Goal: Check status: Check status

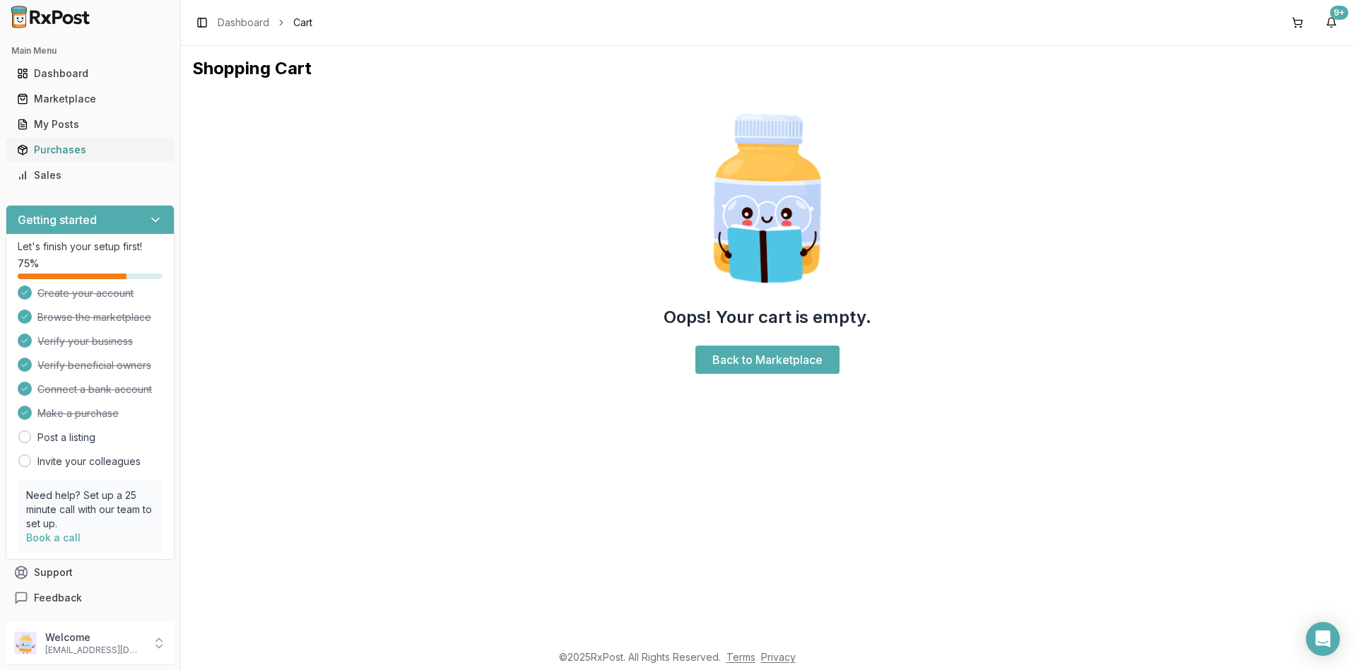
click at [67, 147] on div "Purchases" at bounding box center [90, 150] width 146 height 14
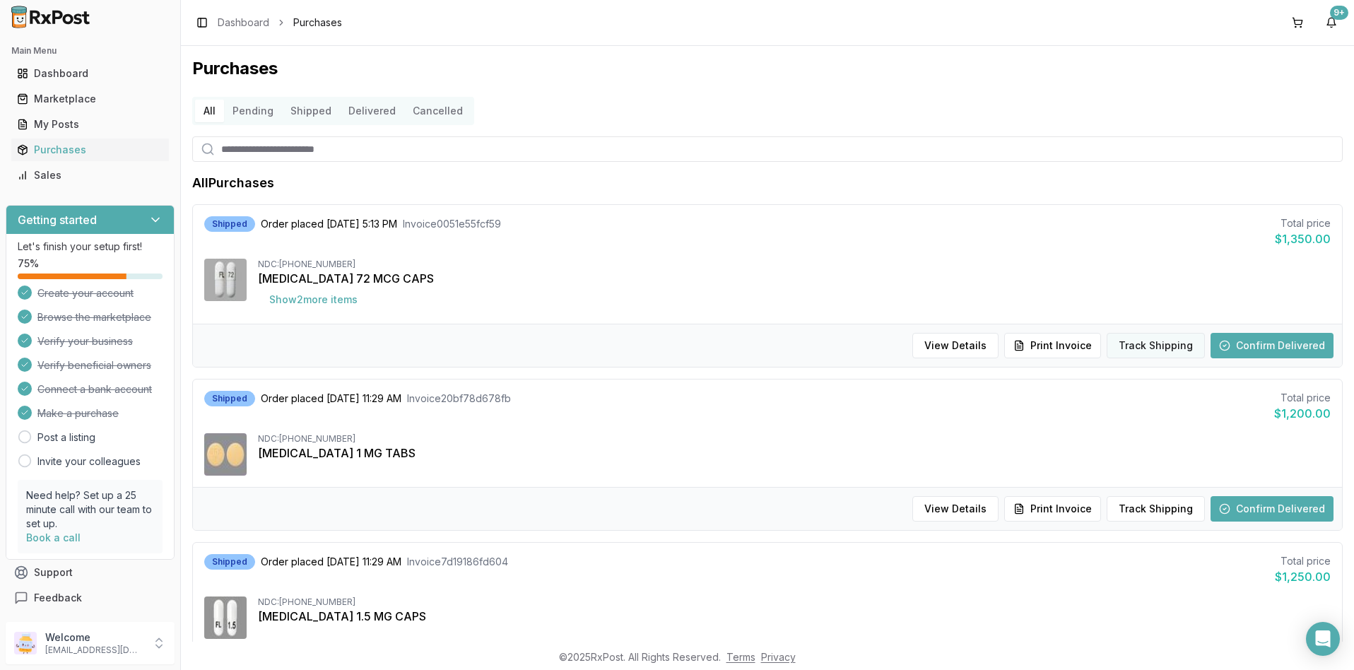
click at [1152, 343] on button "Track Shipping" at bounding box center [1156, 345] width 98 height 25
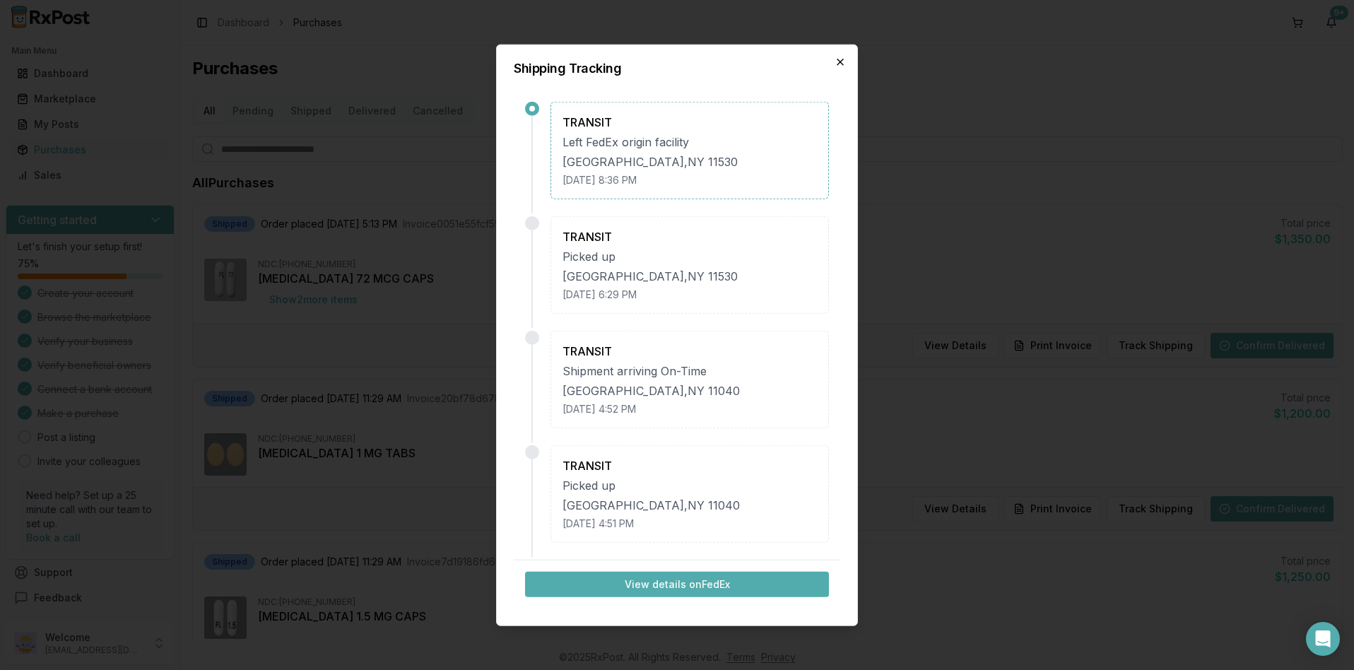
click at [842, 66] on icon "button" at bounding box center [840, 62] width 11 height 11
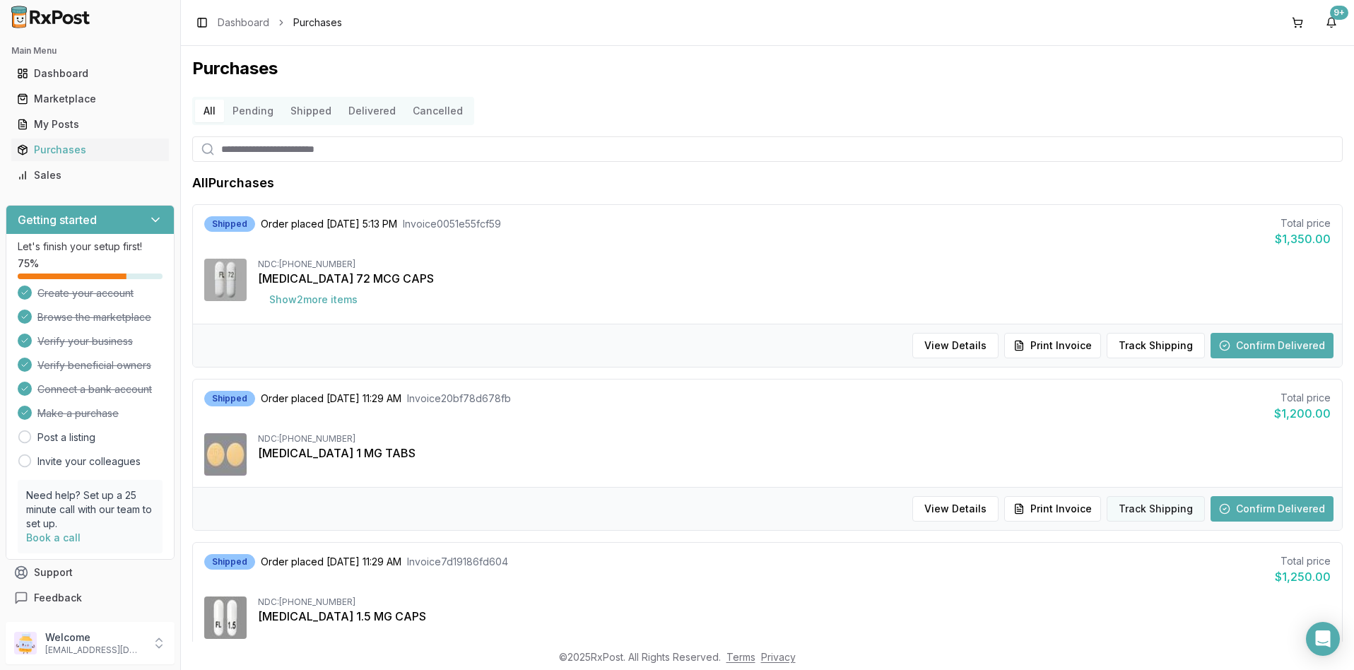
click at [1144, 510] on button "Track Shipping" at bounding box center [1156, 508] width 98 height 25
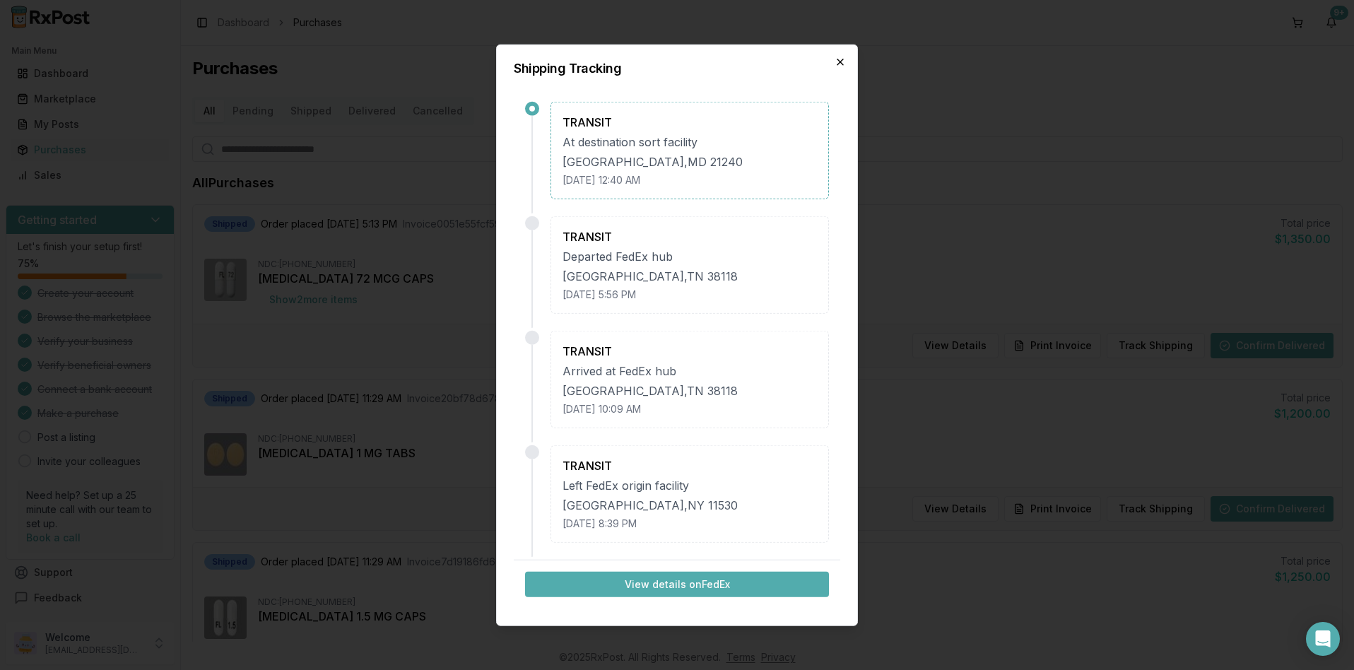
click at [844, 61] on icon "button" at bounding box center [840, 62] width 11 height 11
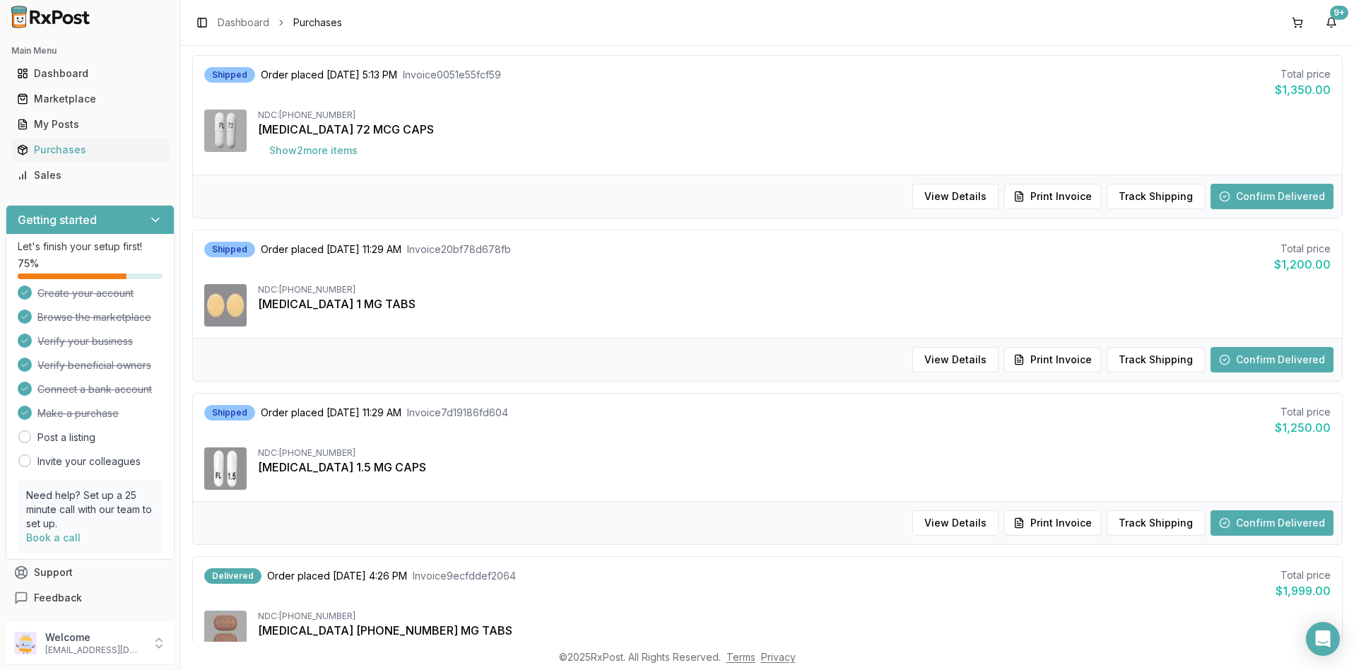
scroll to position [212, 0]
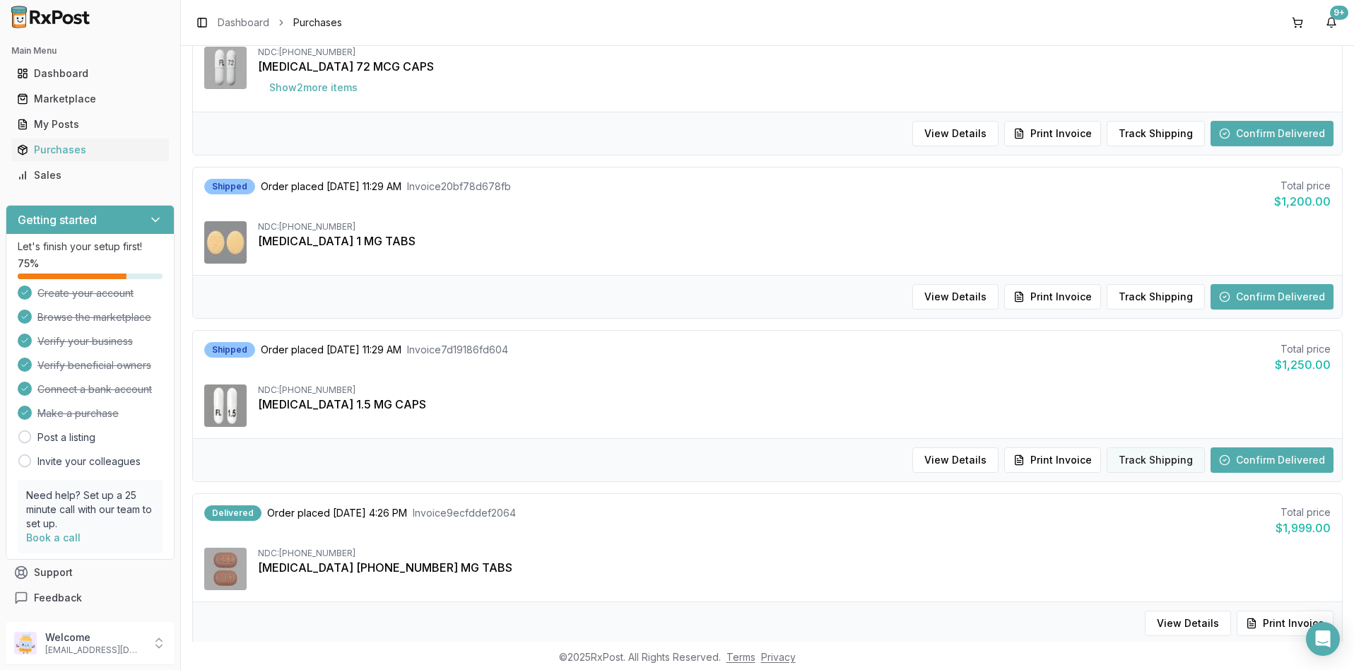
click at [1154, 461] on button "Track Shipping" at bounding box center [1156, 459] width 98 height 25
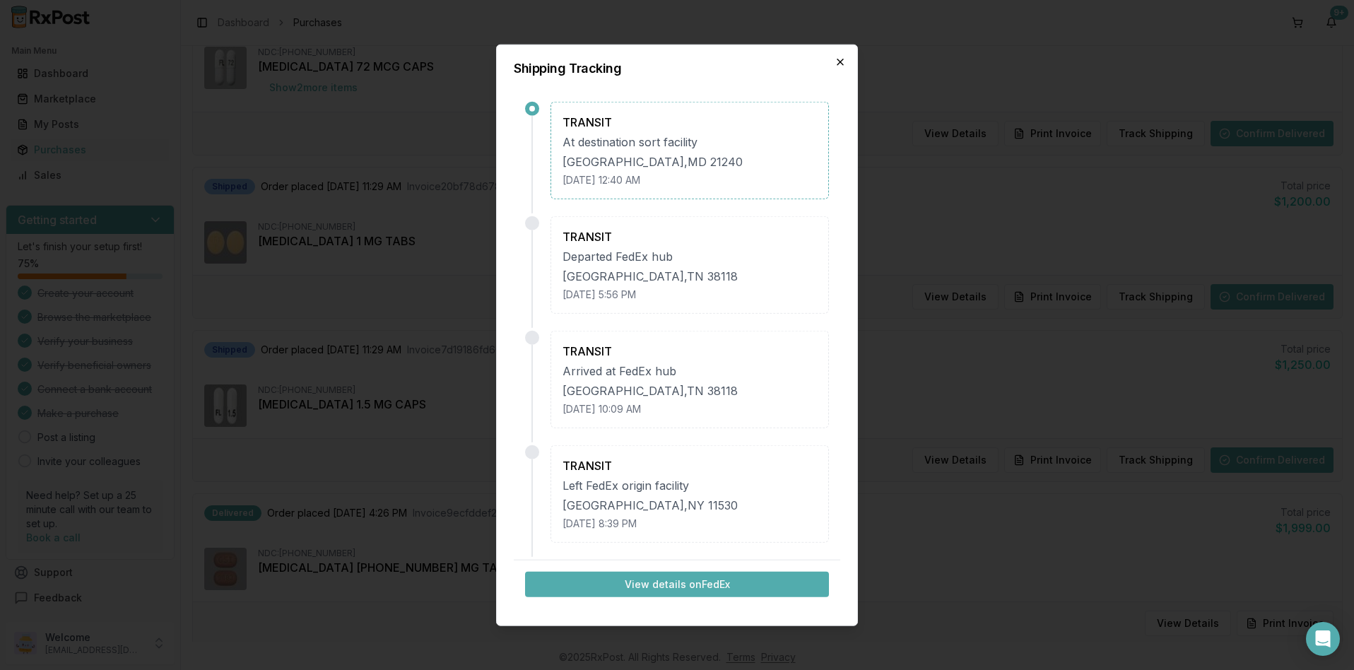
click at [837, 58] on icon "button" at bounding box center [840, 62] width 11 height 11
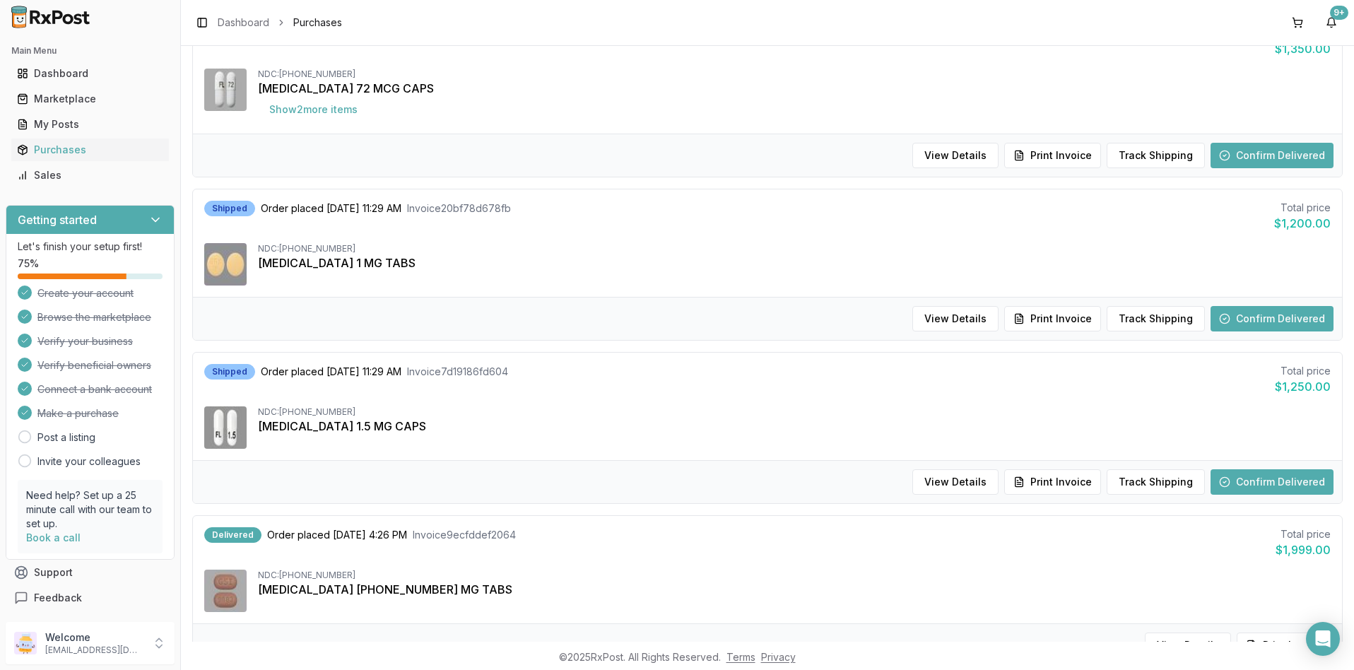
scroll to position [71, 0]
